Goal: Navigation & Orientation: Find specific page/section

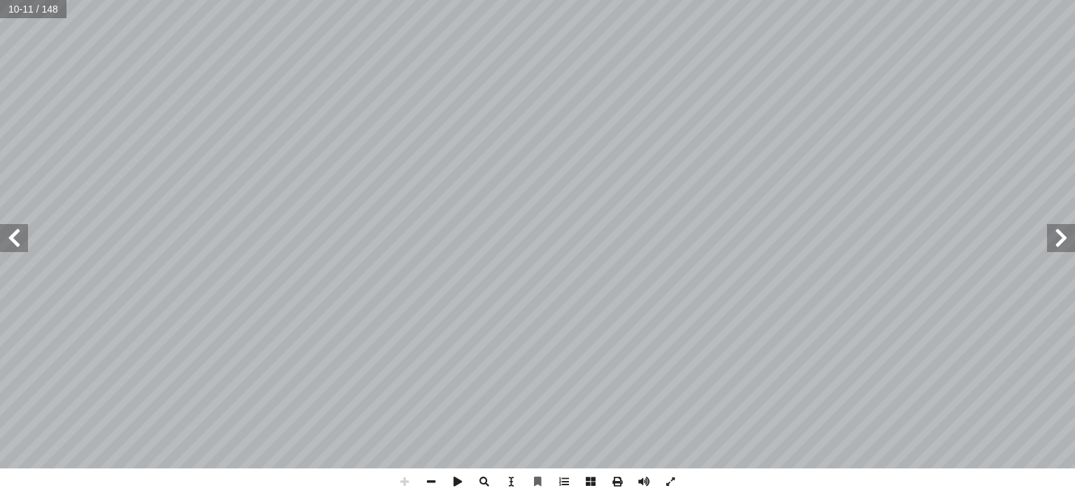
click at [674, 127] on html "الصفحة الرئيسية الصف الأول الصف الثاني الصف الثالث الصف الرابع الصف الخامس الصف…" at bounding box center [537, 63] width 1075 height 127
click at [25, 237] on span at bounding box center [14, 238] width 28 height 28
click at [13, 241] on span at bounding box center [14, 238] width 28 height 28
click at [10, 241] on span at bounding box center [14, 238] width 28 height 28
click at [1070, 242] on span at bounding box center [1061, 238] width 28 height 28
